Goal: Use online tool/utility: Utilize a website feature to perform a specific function

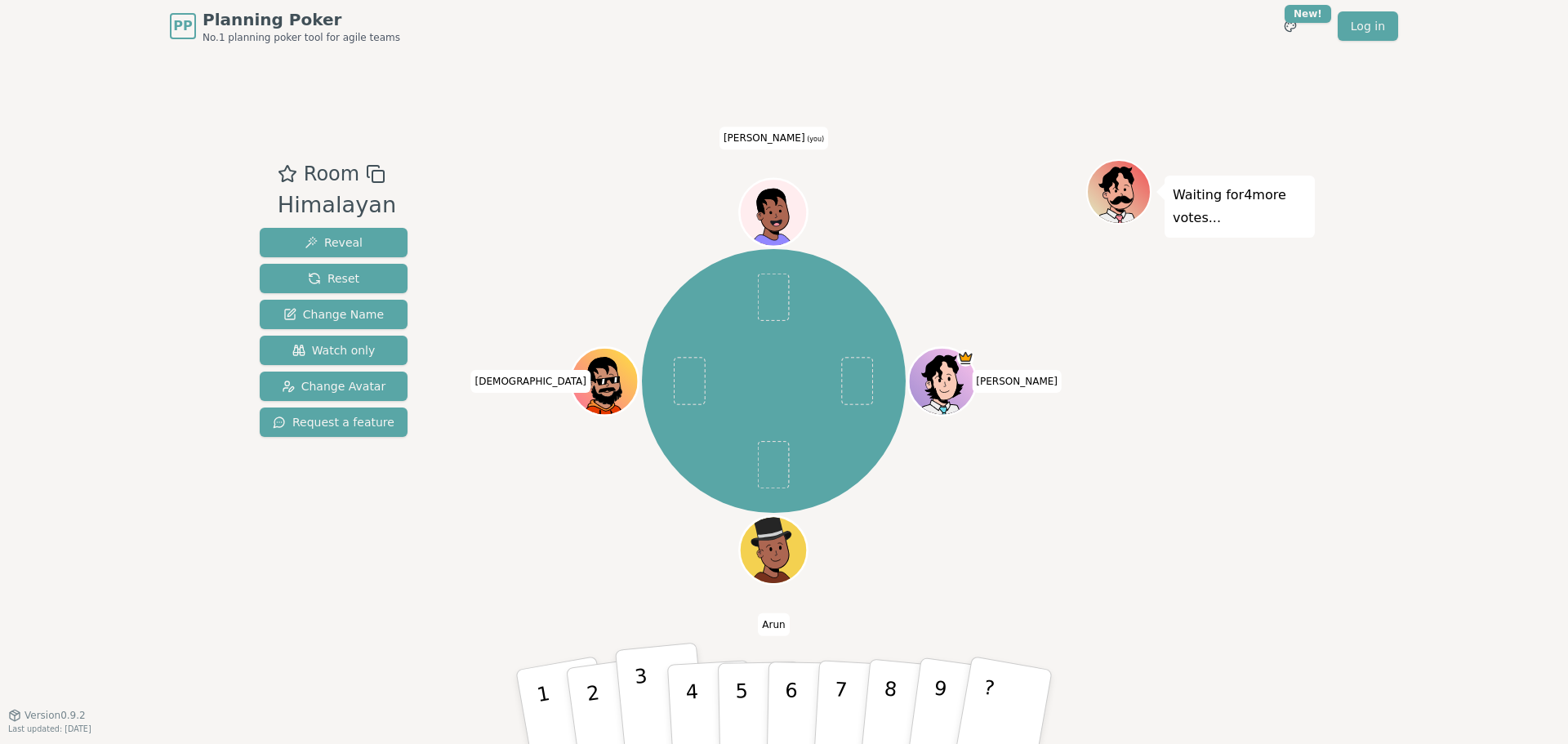
click at [659, 705] on button "3" at bounding box center [662, 707] width 93 height 129
click at [323, 553] on div "Room Himalayan Reveal Reset Change Name Watch only Change Avatar Request a feat…" at bounding box center [334, 384] width 161 height 449
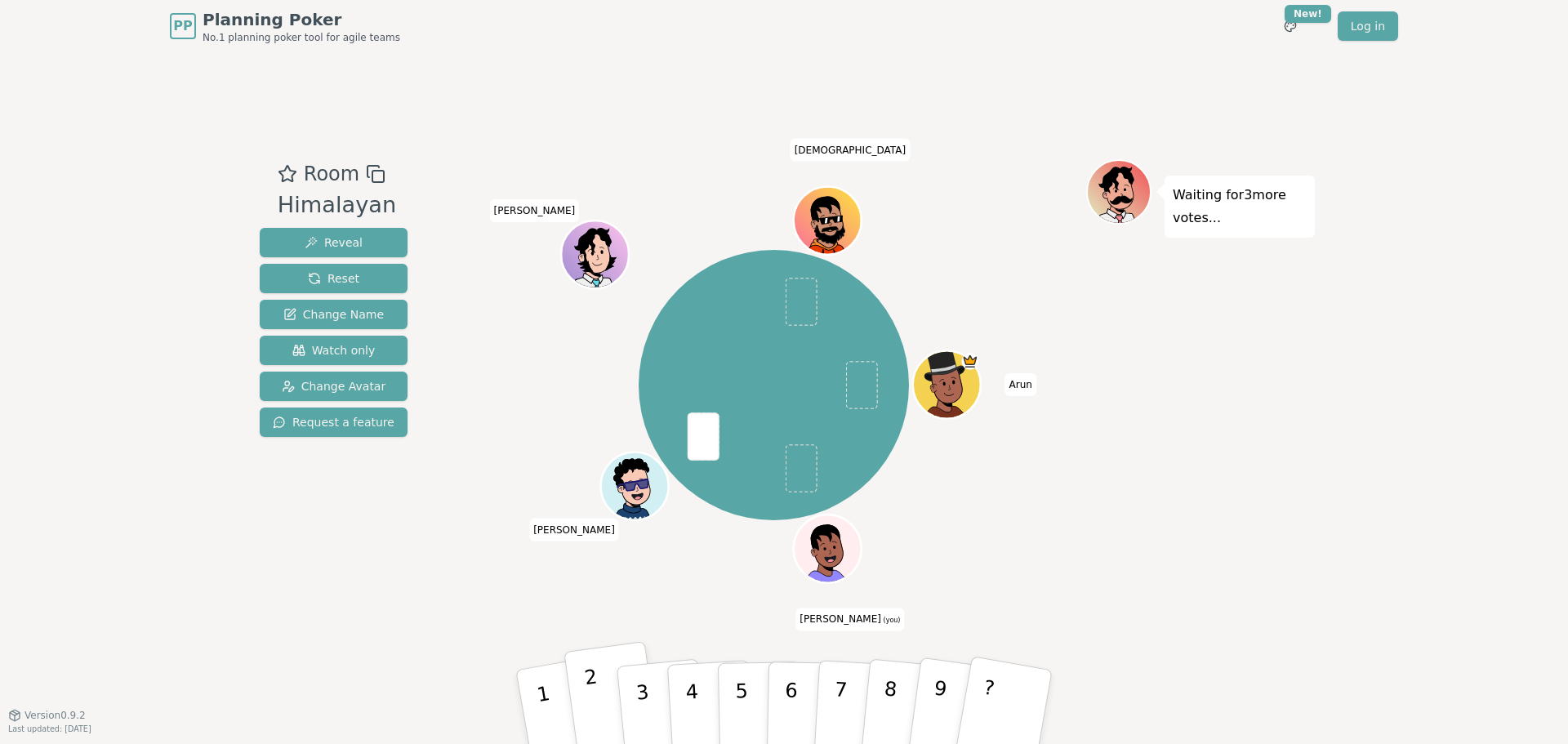
click at [593, 707] on p "2" at bounding box center [595, 709] width 25 height 89
click at [596, 709] on p "2" at bounding box center [595, 709] width 25 height 89
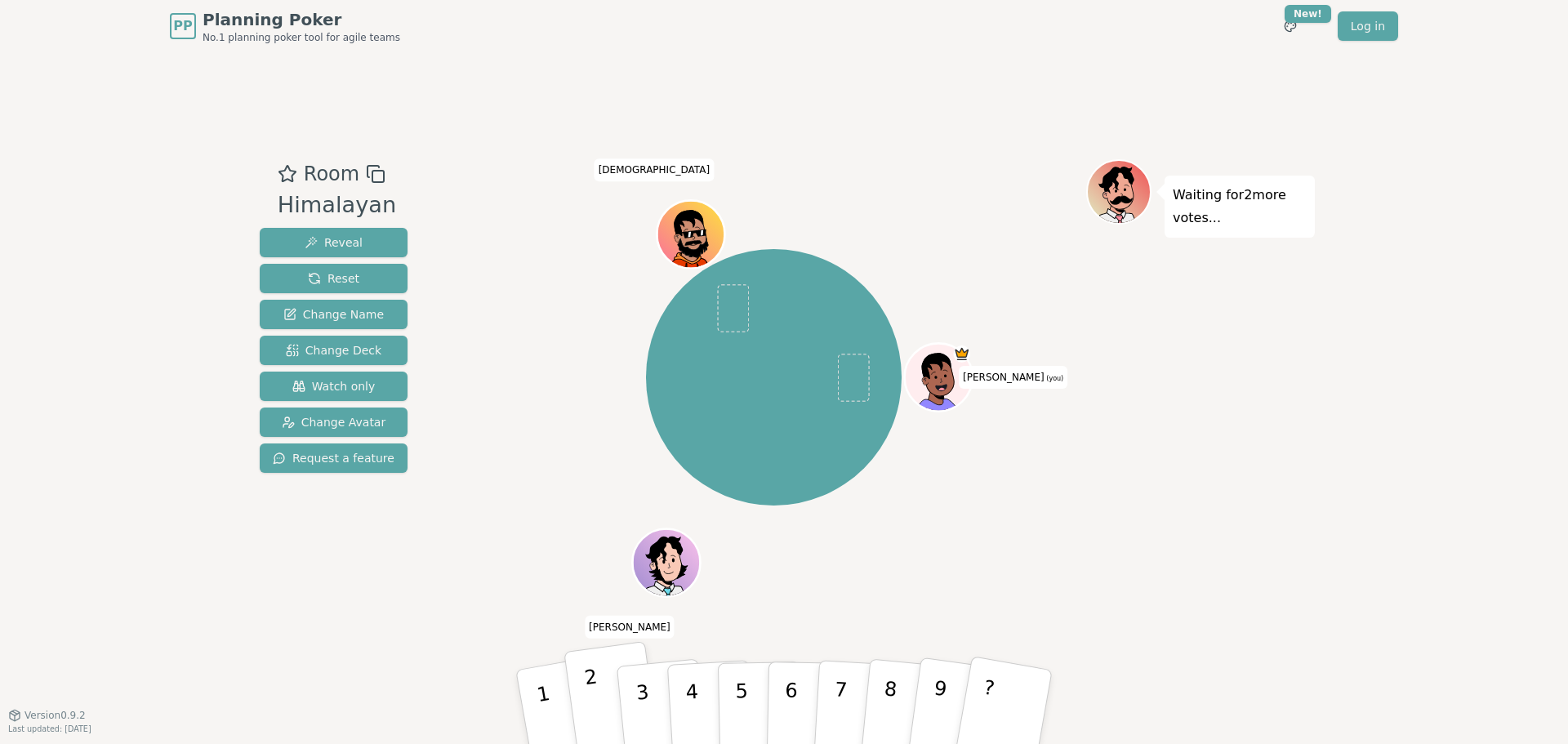
click at [607, 708] on button "2" at bounding box center [612, 707] width 97 height 132
